Goal: Find specific page/section: Find specific page/section

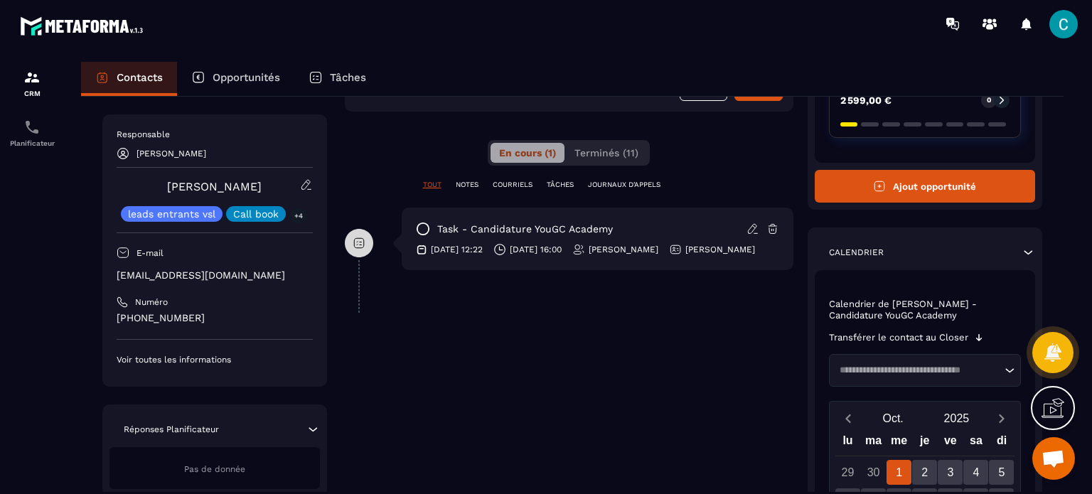
scroll to position [213, 0]
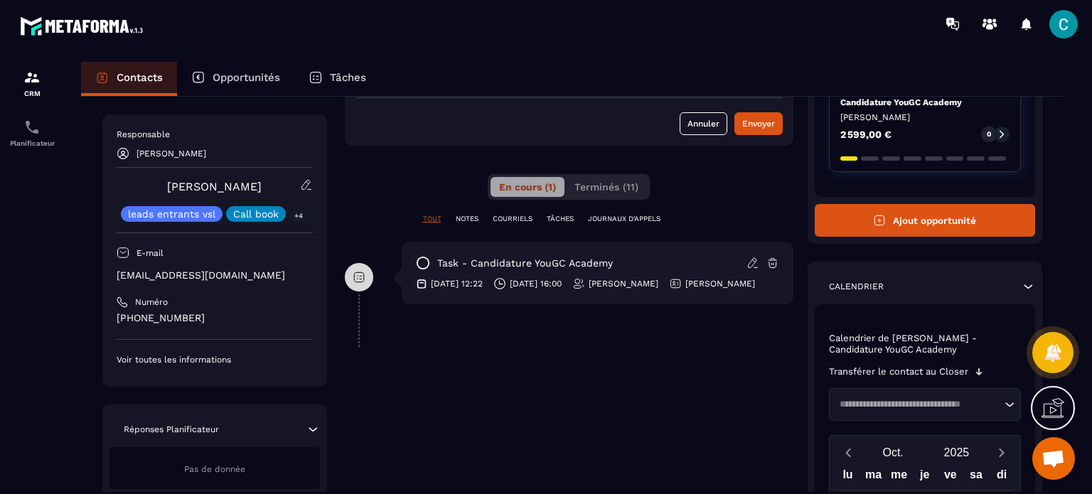
drag, startPoint x: 434, startPoint y: 287, endPoint x: 452, endPoint y: 299, distance: 22.1
click at [452, 289] on p "[DATE] 12:22" at bounding box center [457, 283] width 52 height 11
click at [516, 281] on div "[DATE] 16:00" at bounding box center [527, 283] width 68 height 13
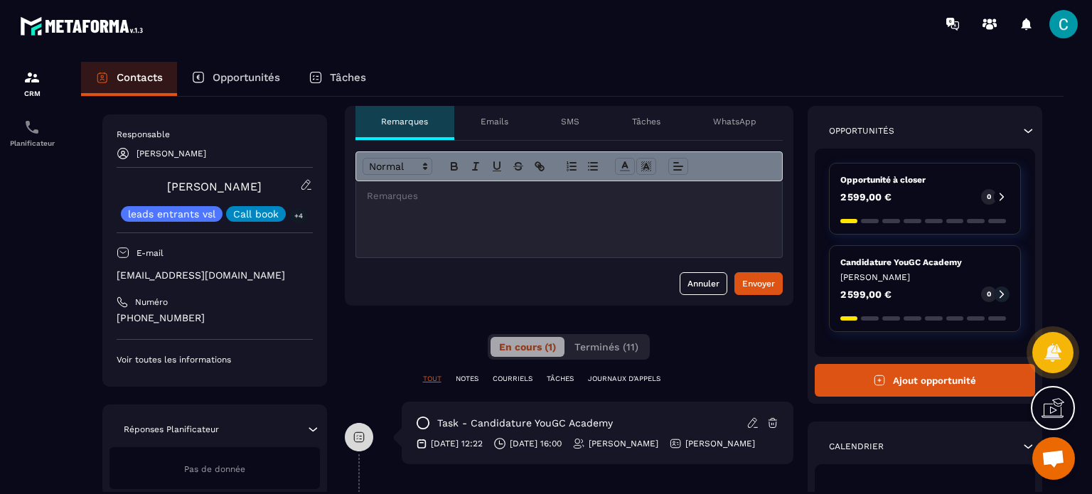
scroll to position [0, 0]
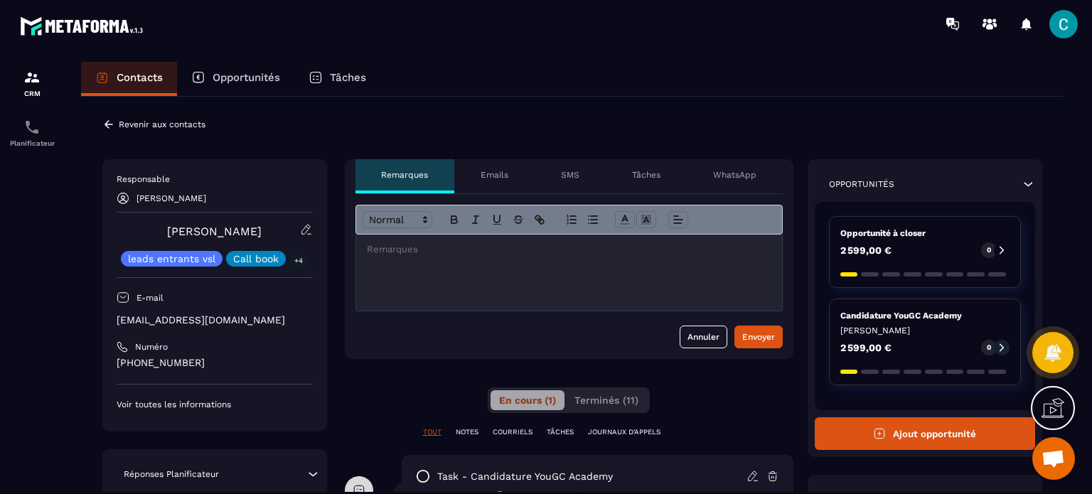
click at [230, 78] on p "Opportunités" at bounding box center [247, 77] width 68 height 13
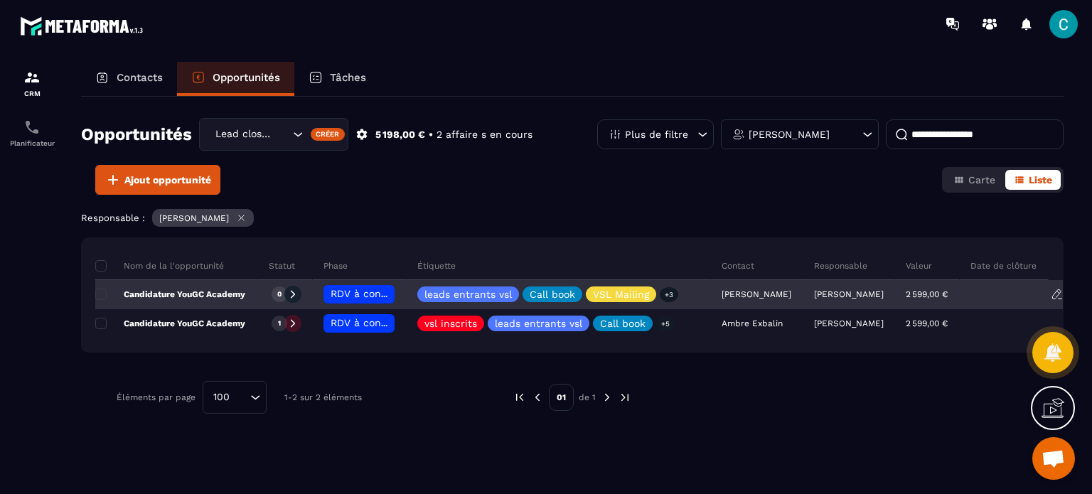
click at [1056, 292] on icon at bounding box center [1057, 294] width 13 height 13
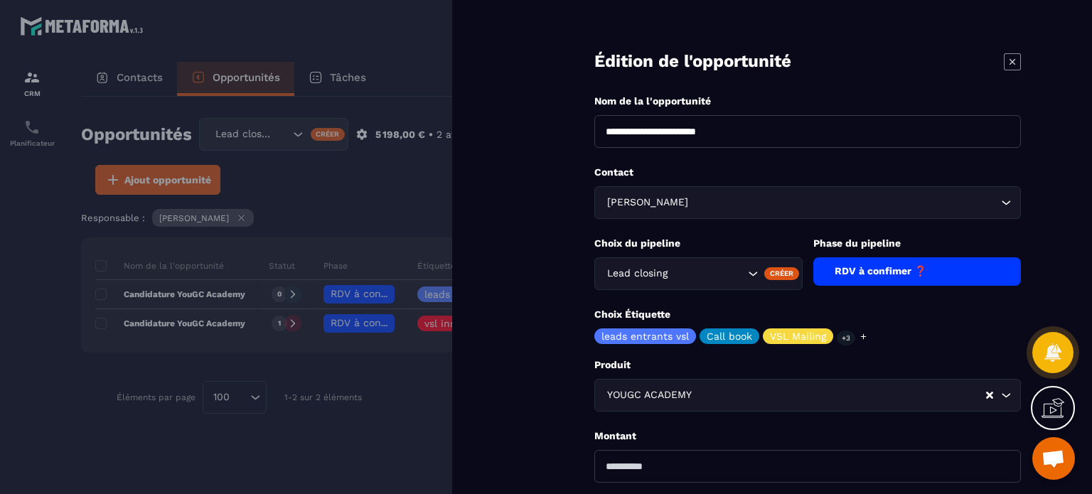
click at [907, 273] on div "RDV à confimer ❓" at bounding box center [917, 271] width 208 height 28
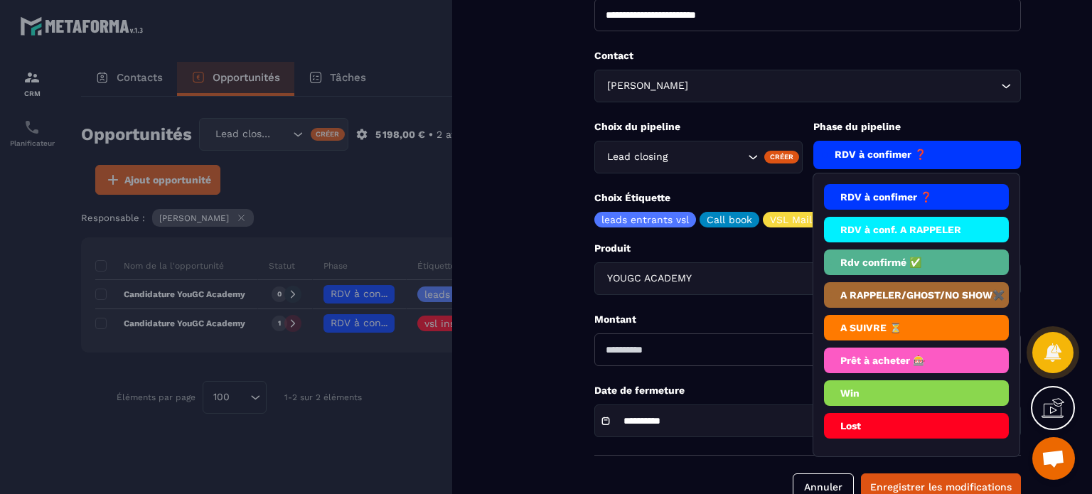
scroll to position [142, 0]
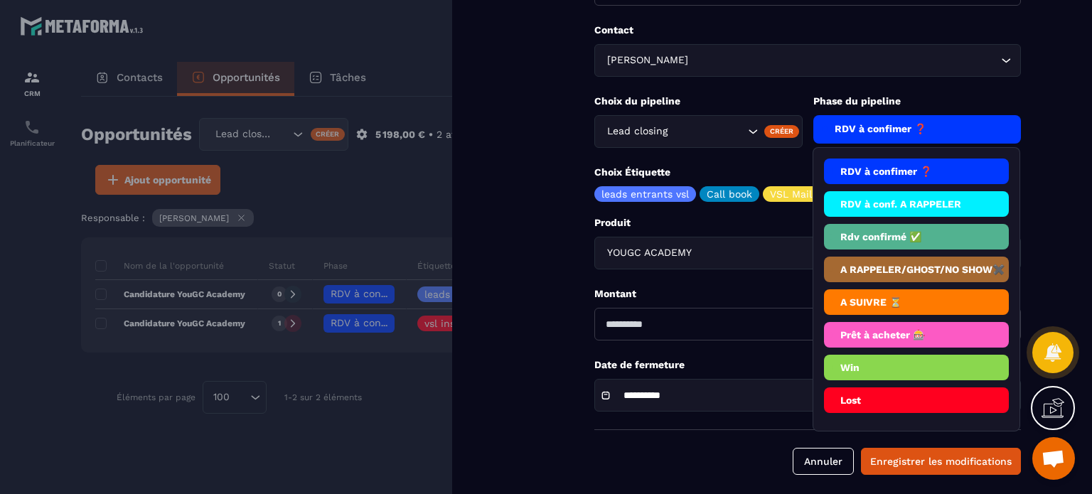
click at [544, 302] on form "**********" at bounding box center [807, 181] width 569 height 646
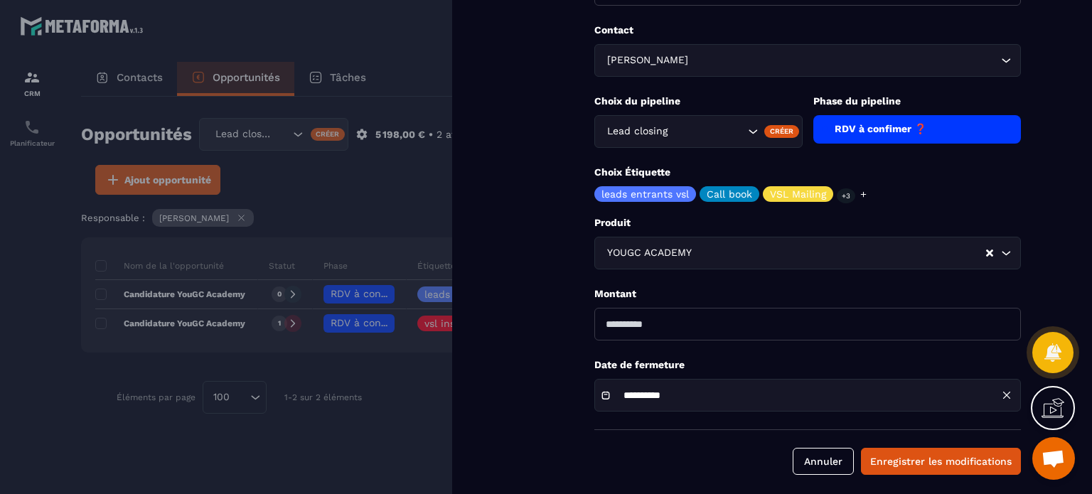
click at [382, 426] on div at bounding box center [546, 247] width 1092 height 494
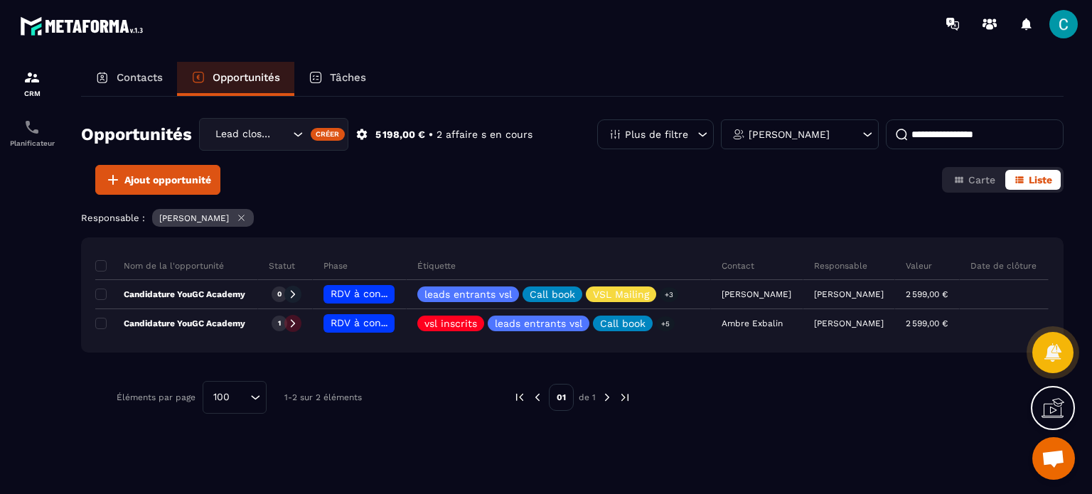
click at [362, 136] on icon at bounding box center [362, 134] width 13 height 13
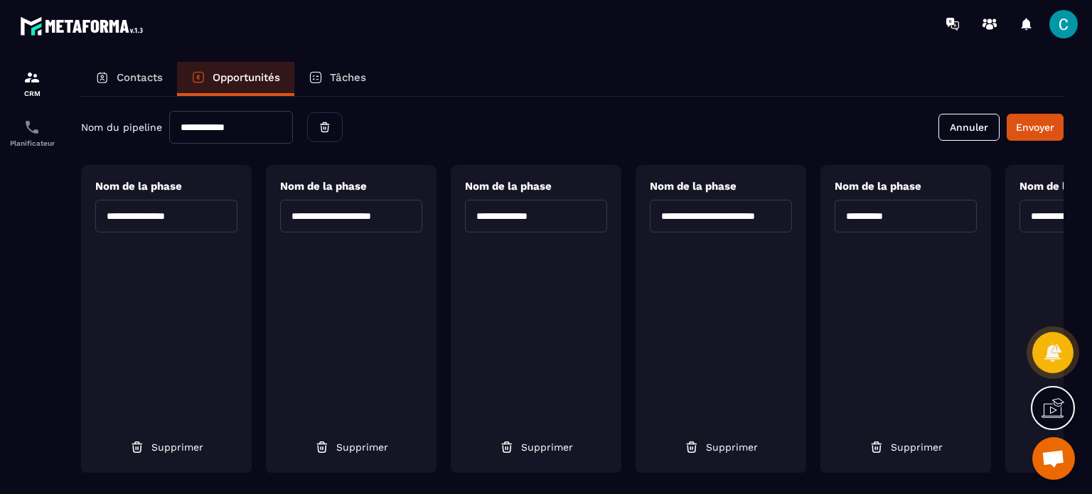
click at [127, 79] on p "Contacts" at bounding box center [140, 77] width 46 height 13
click at [222, 78] on p "Opportunités" at bounding box center [247, 77] width 68 height 13
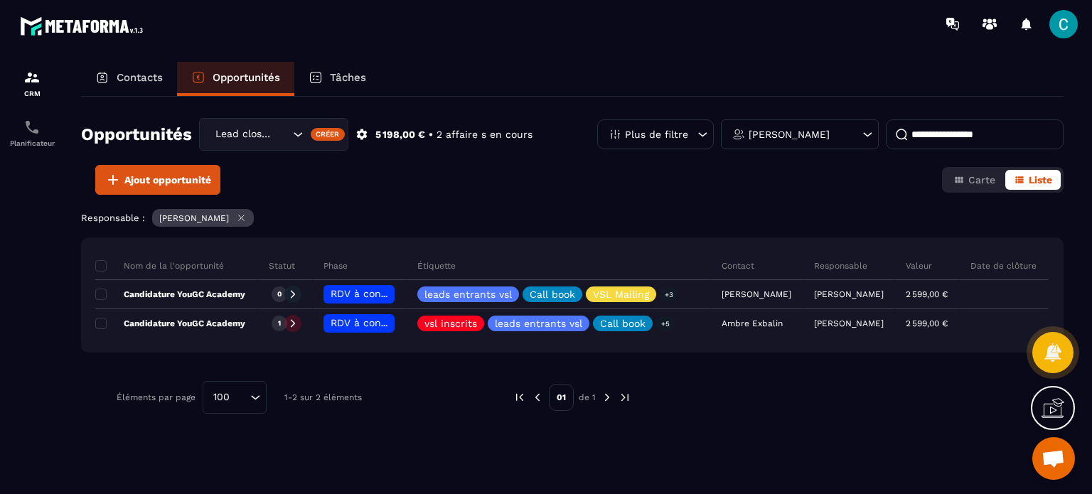
click at [742, 43] on div at bounding box center [629, 24] width 925 height 48
click at [722, 43] on div at bounding box center [629, 24] width 925 height 48
